Goal: Navigation & Orientation: Find specific page/section

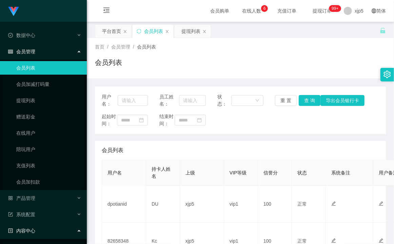
scroll to position [98, 0]
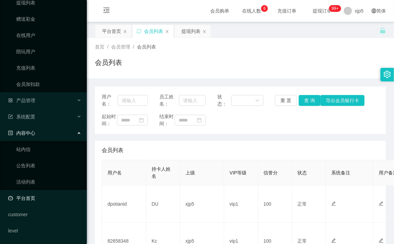
click at [29, 200] on link "平台首页" at bounding box center [44, 198] width 73 height 14
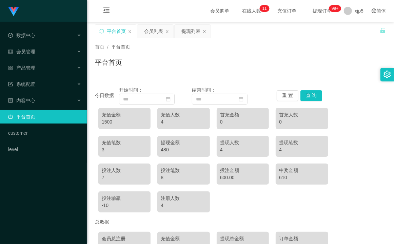
scroll to position [71, 0]
